Goal: Find specific page/section: Find specific page/section

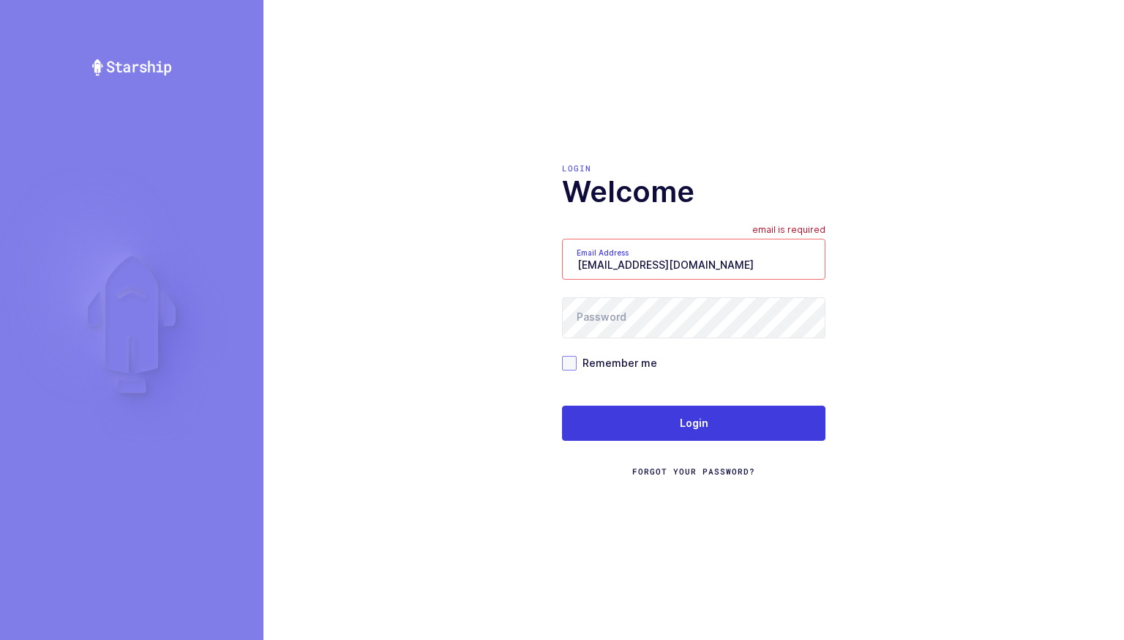
type input "[EMAIL_ADDRESS][DOMAIN_NAME]"
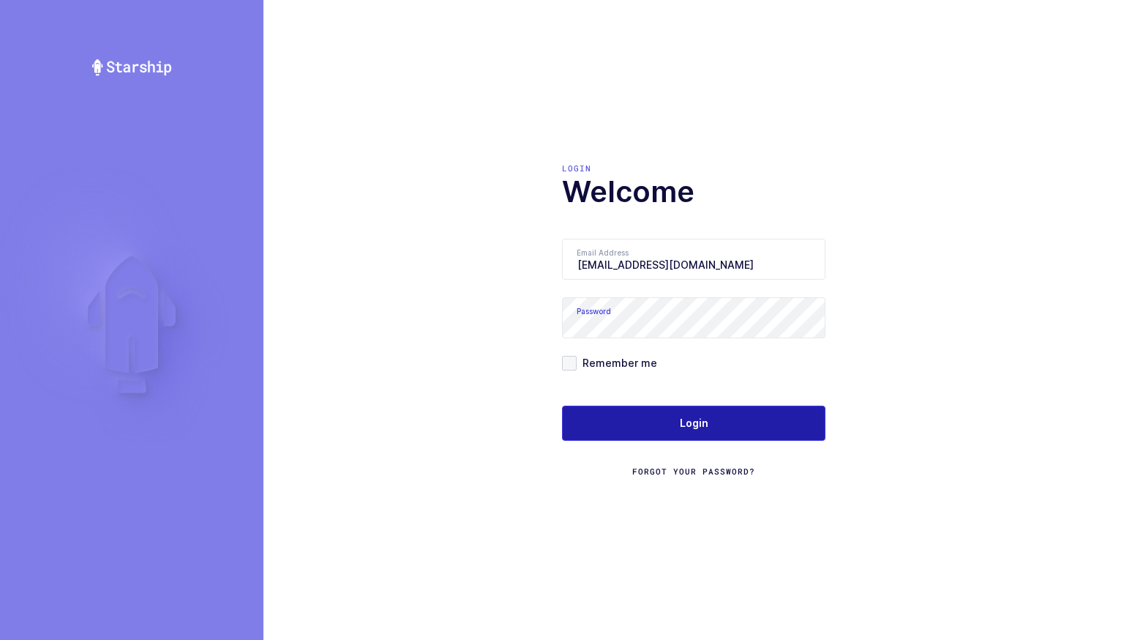
click at [658, 414] on button "Login" at bounding box center [694, 423] width 264 height 35
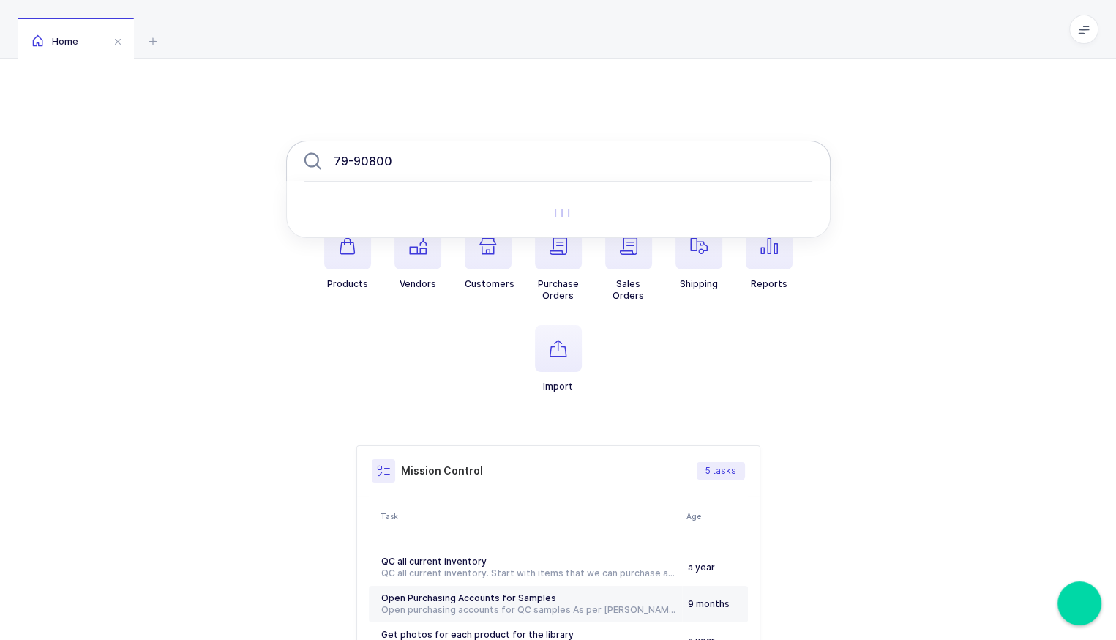
type input "79-90800"
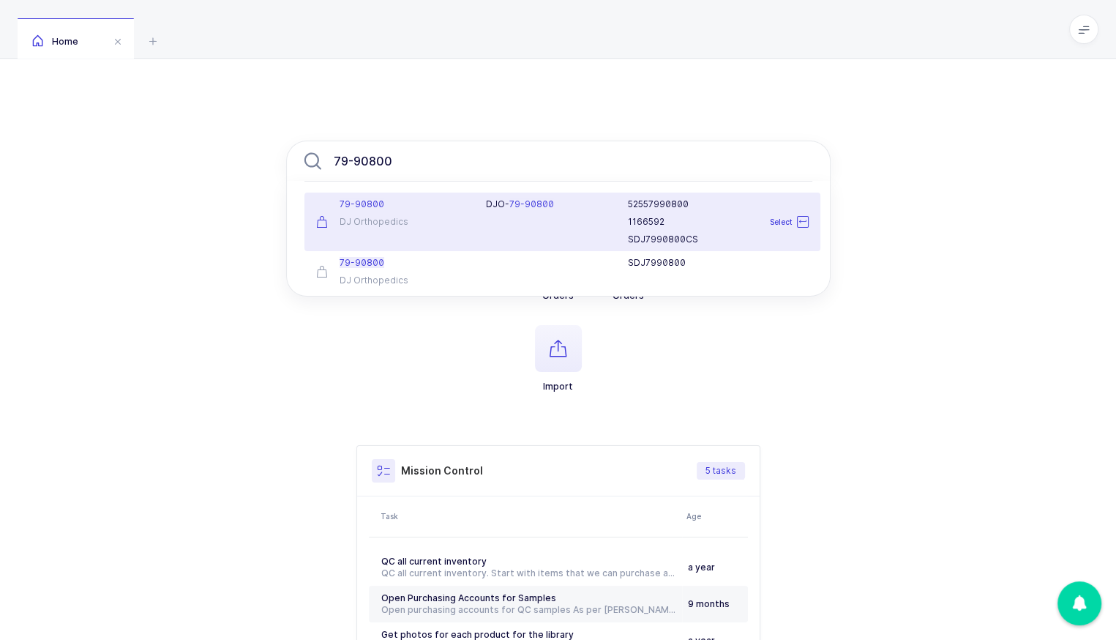
click at [387, 207] on div "79-90800" at bounding box center [392, 204] width 152 height 12
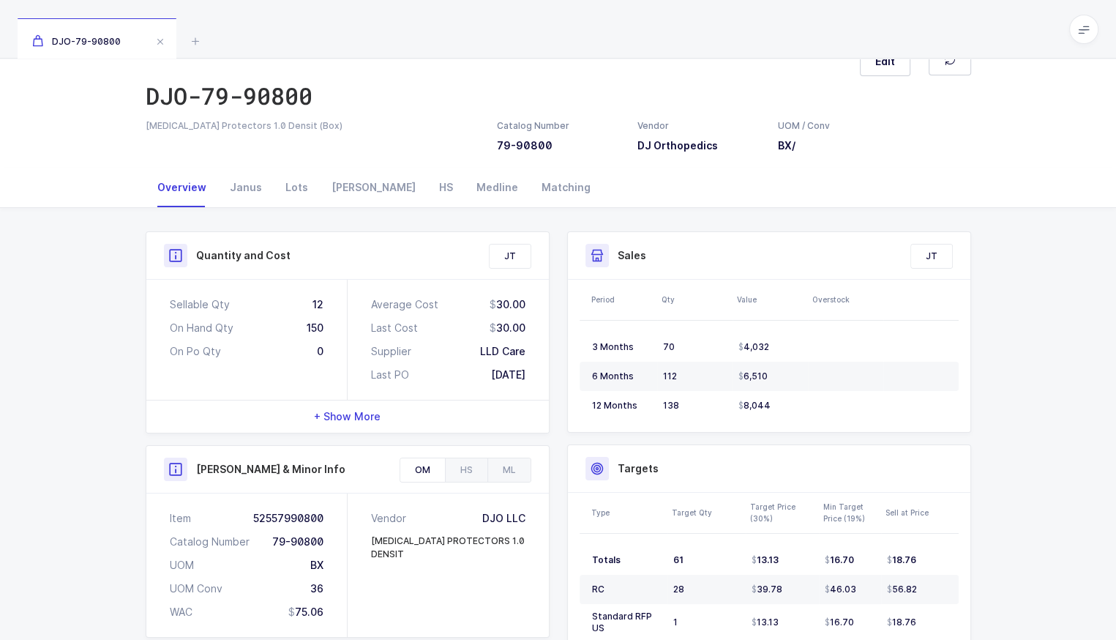
scroll to position [37, 0]
click at [241, 182] on div "Janus" at bounding box center [246, 186] width 56 height 40
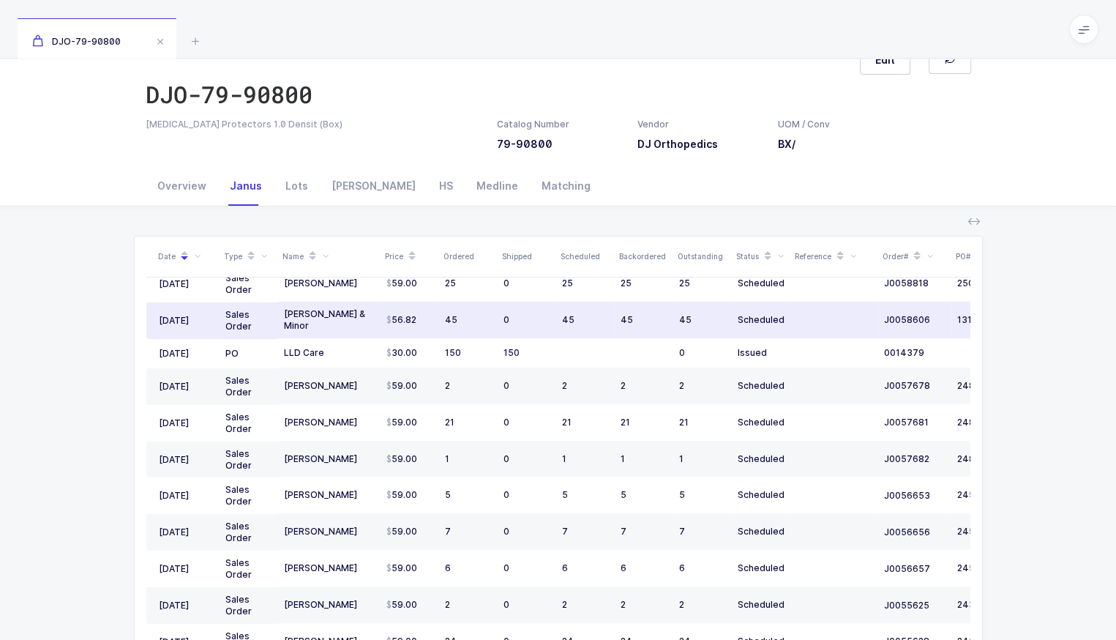
scroll to position [23, 0]
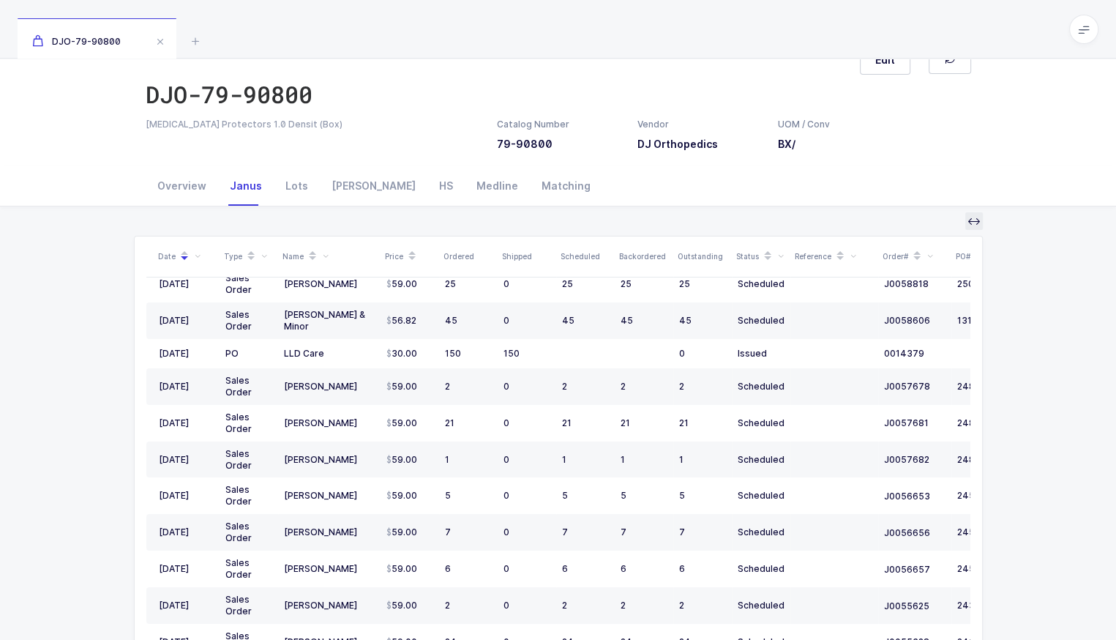
click at [969, 222] on icon at bounding box center [974, 221] width 12 height 12
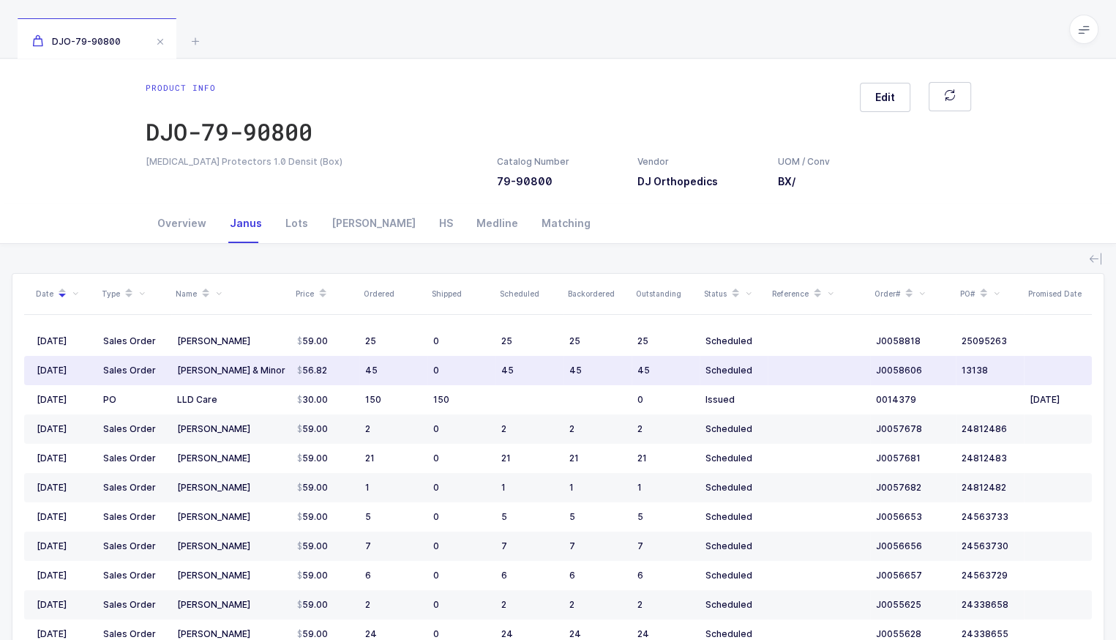
scroll to position [0, 0]
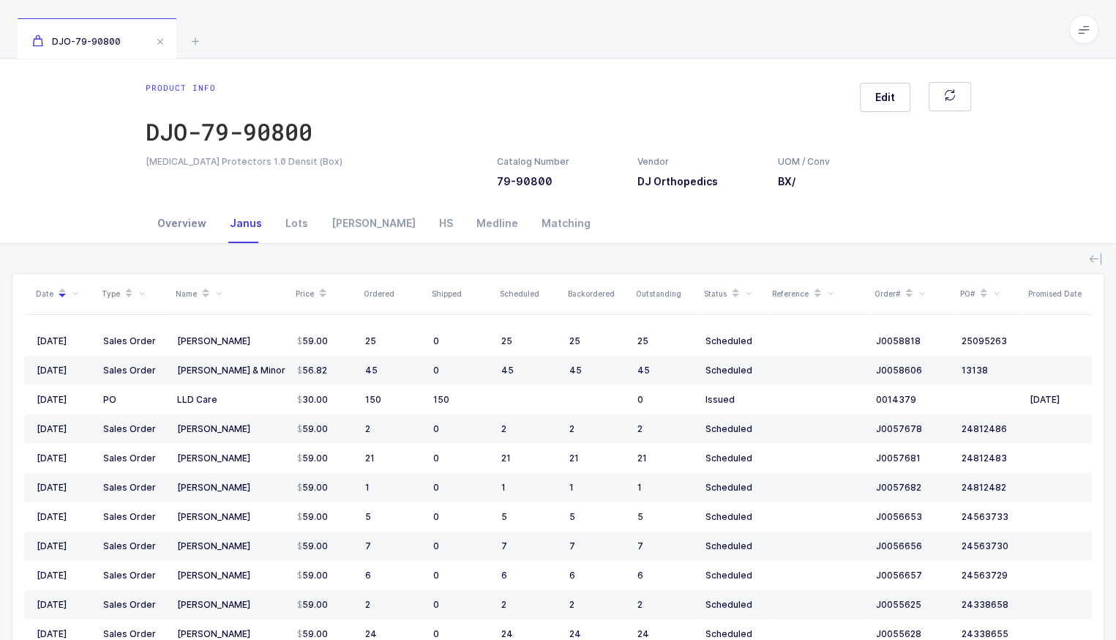
click at [193, 224] on div "Overview" at bounding box center [182, 224] width 72 height 40
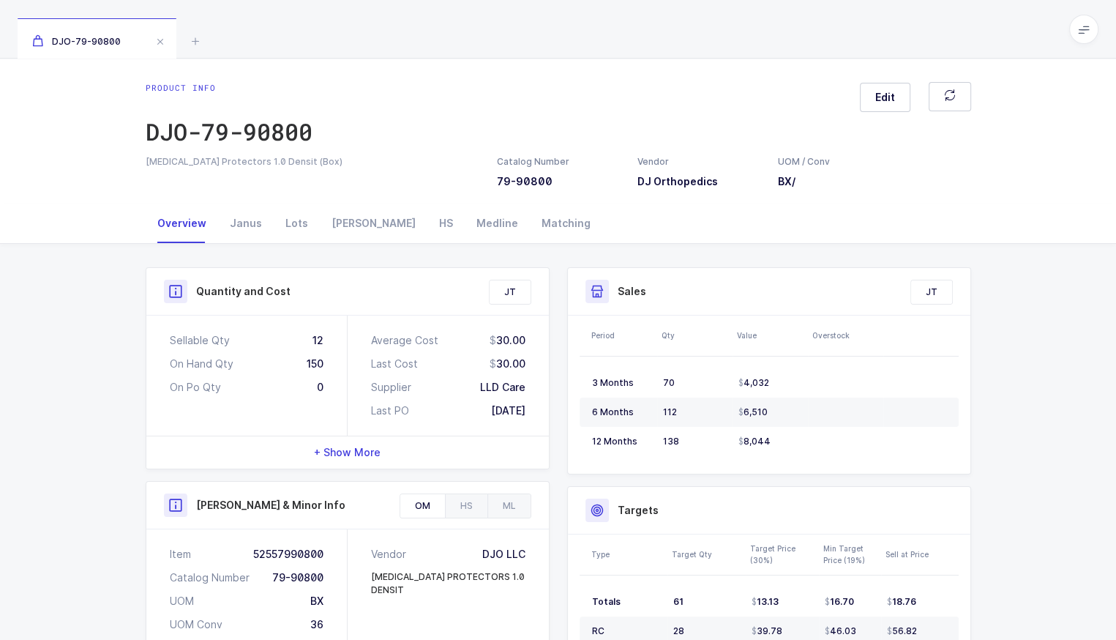
scroll to position [2, 0]
click at [337, 215] on div "Owens" at bounding box center [374, 221] width 108 height 40
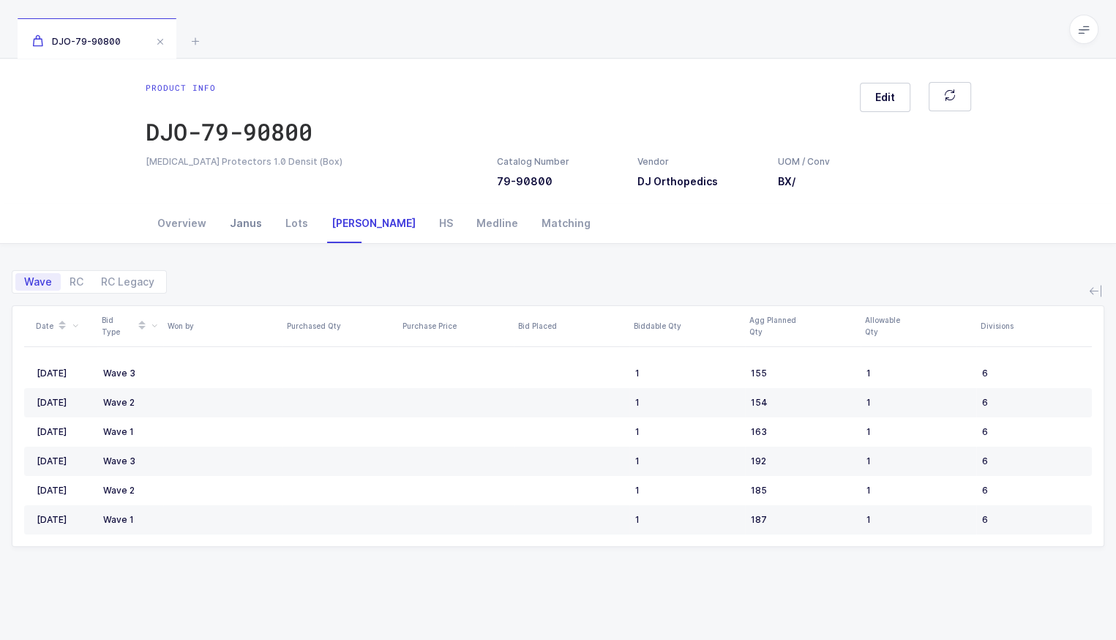
click at [246, 214] on div "Janus" at bounding box center [246, 224] width 56 height 40
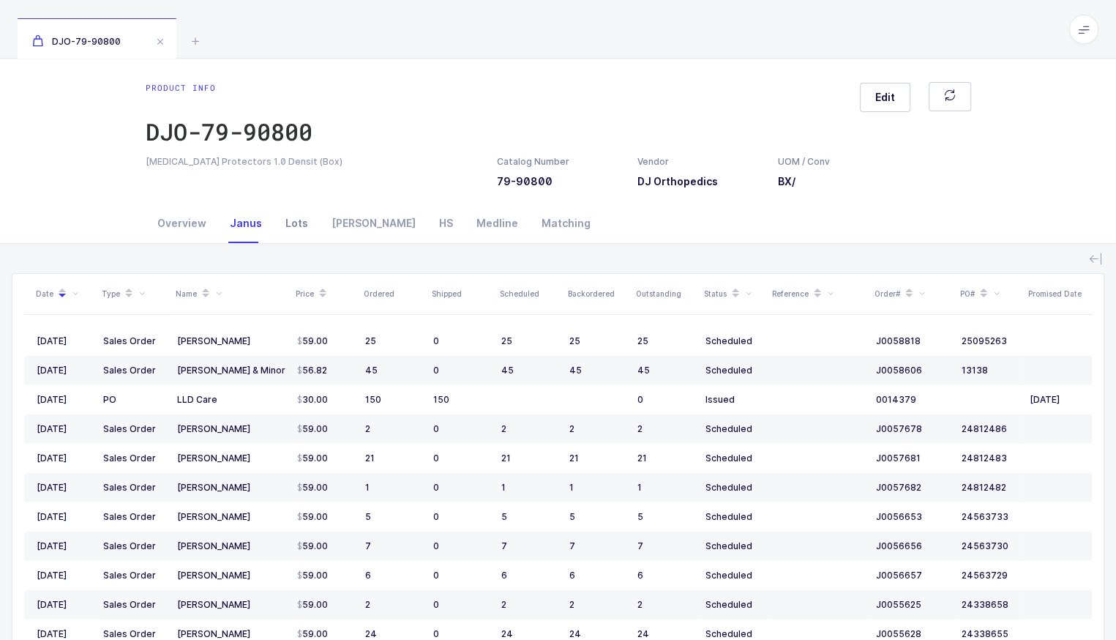
click at [294, 225] on div "Lots" at bounding box center [297, 224] width 46 height 40
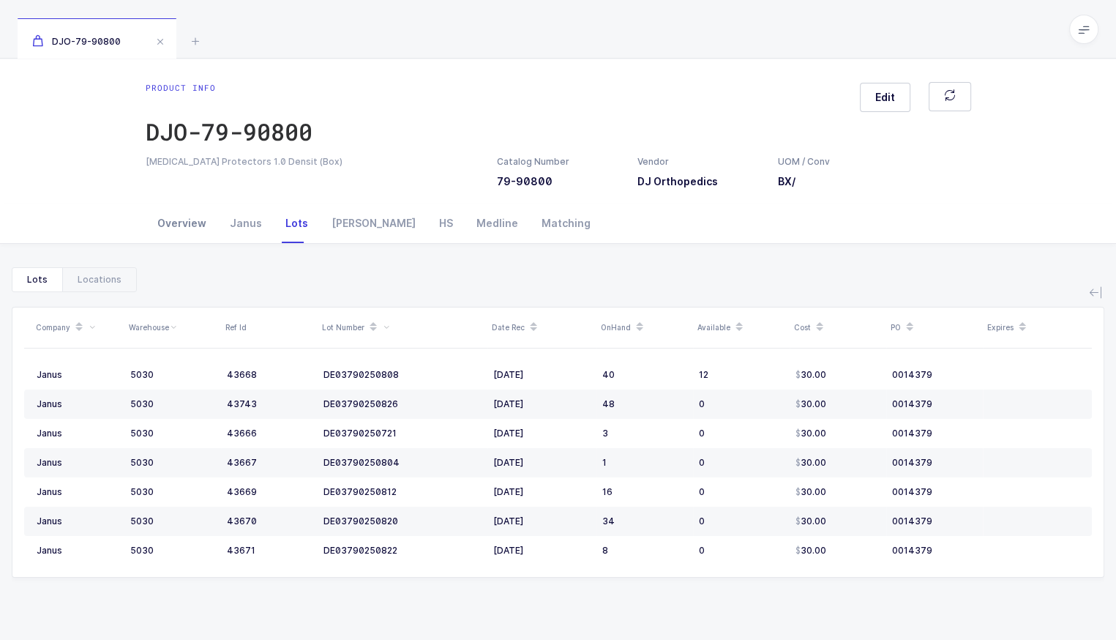
click at [191, 228] on div "Overview" at bounding box center [182, 224] width 72 height 40
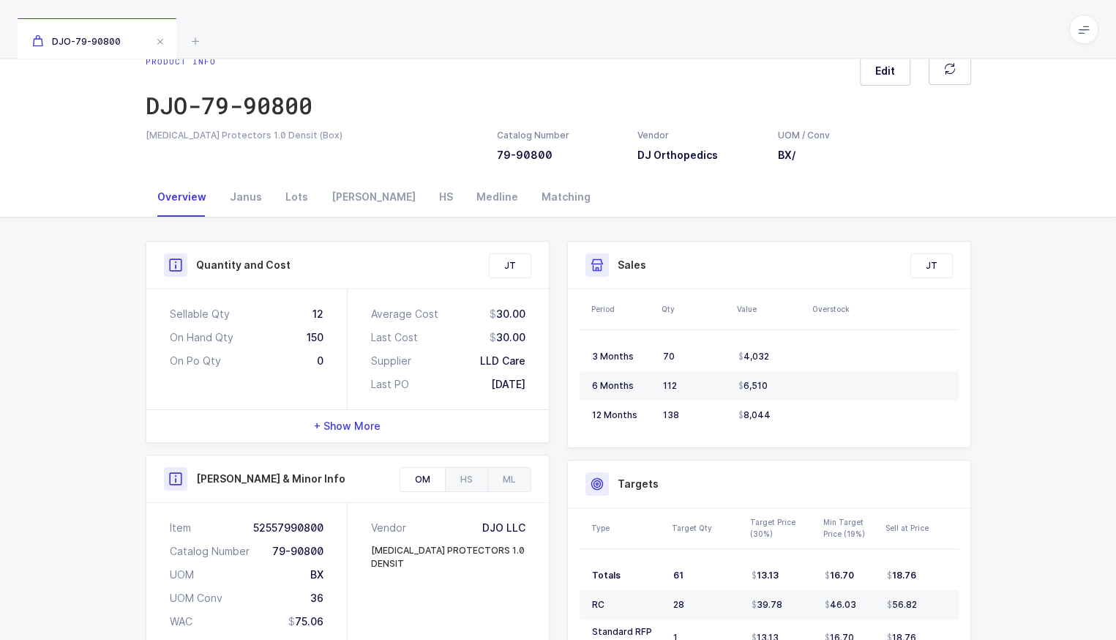
scroll to position [40, 0]
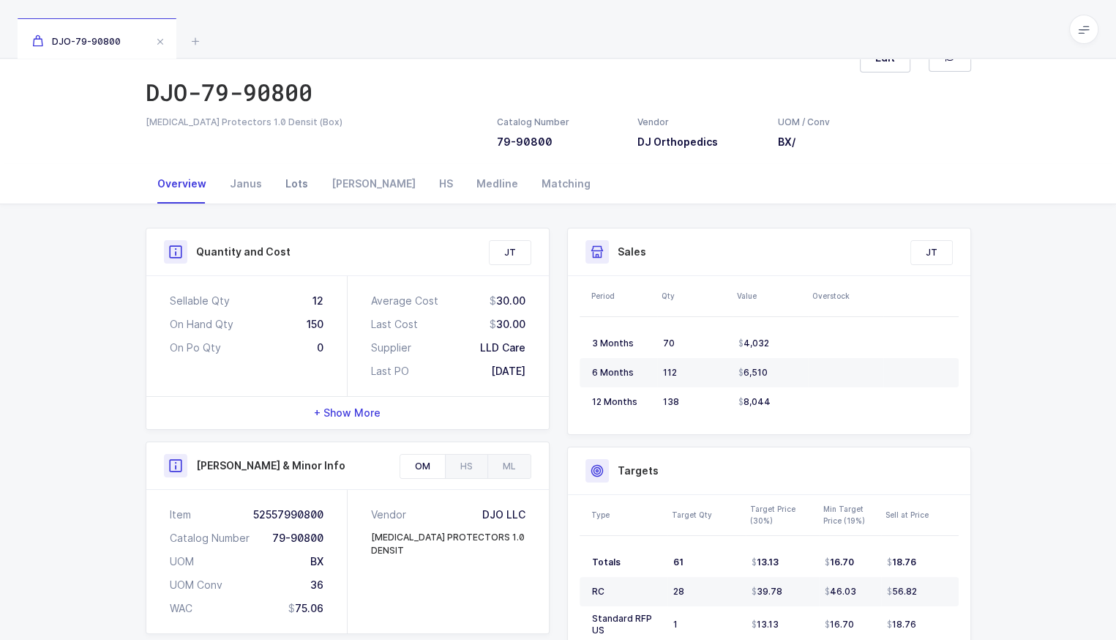
click at [282, 189] on div "Lots" at bounding box center [297, 184] width 46 height 40
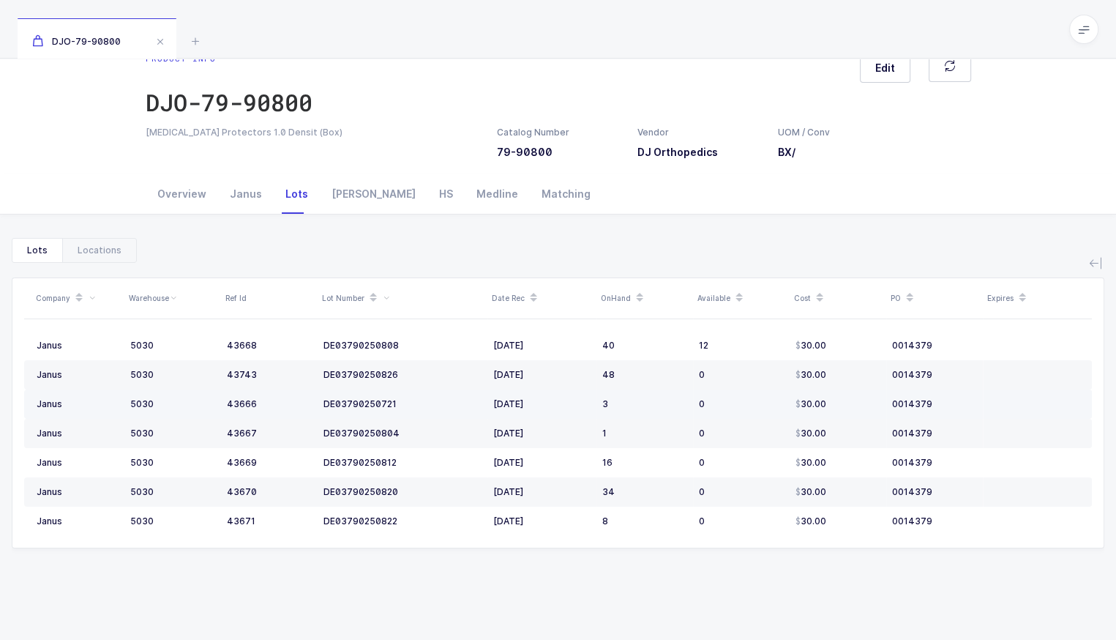
scroll to position [29, 0]
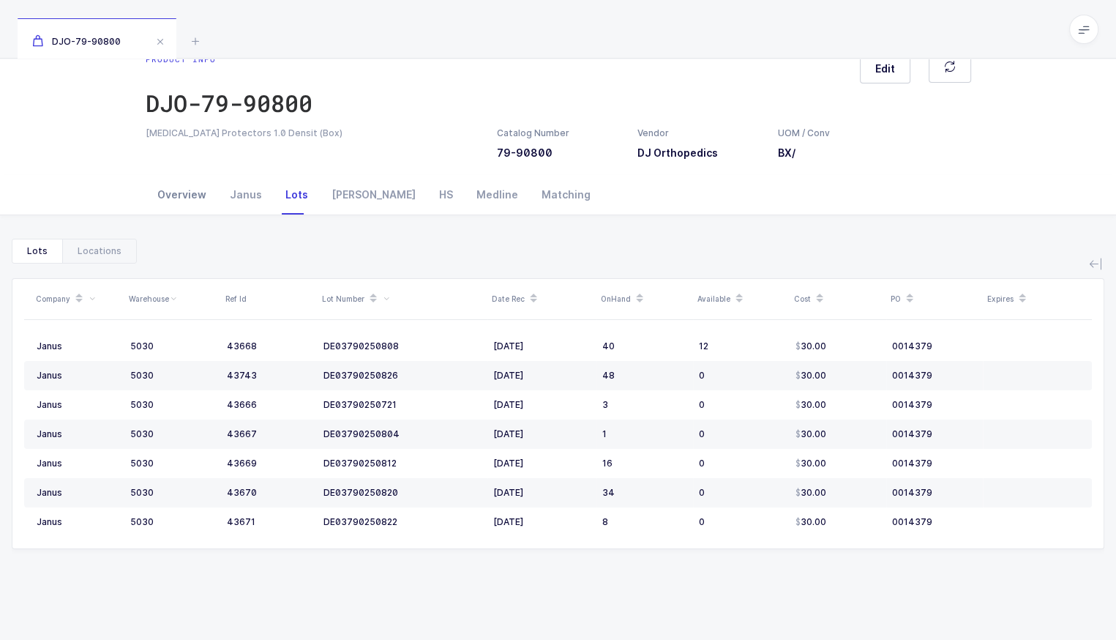
click at [185, 192] on div "Overview" at bounding box center [182, 195] width 72 height 40
